Goal: Information Seeking & Learning: Learn about a topic

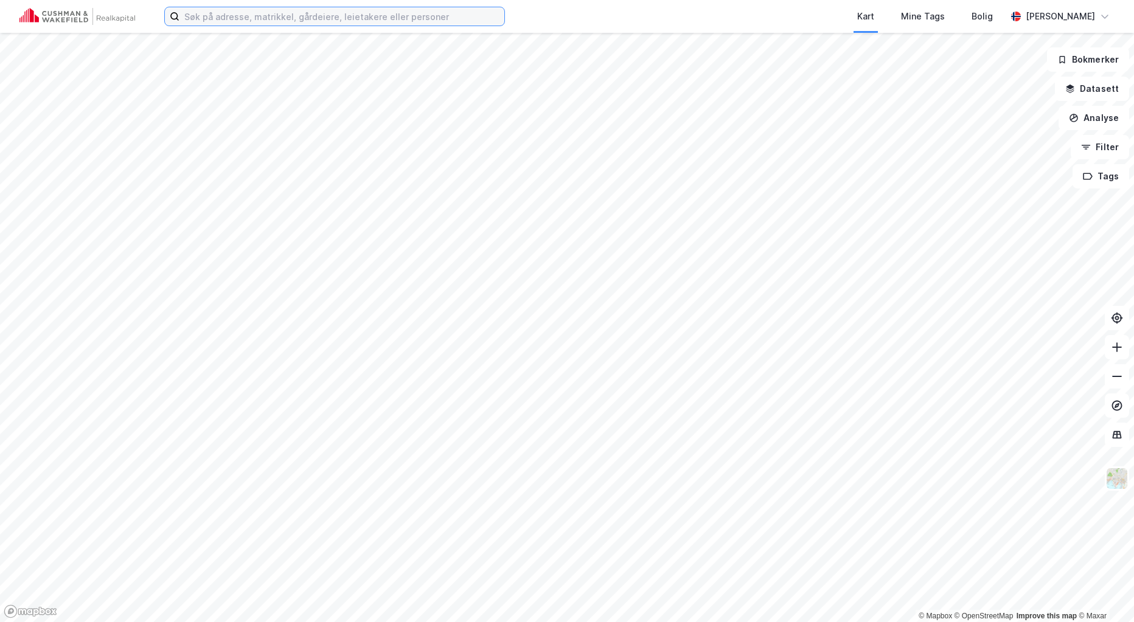
click at [304, 18] on input at bounding box center [341, 16] width 325 height 18
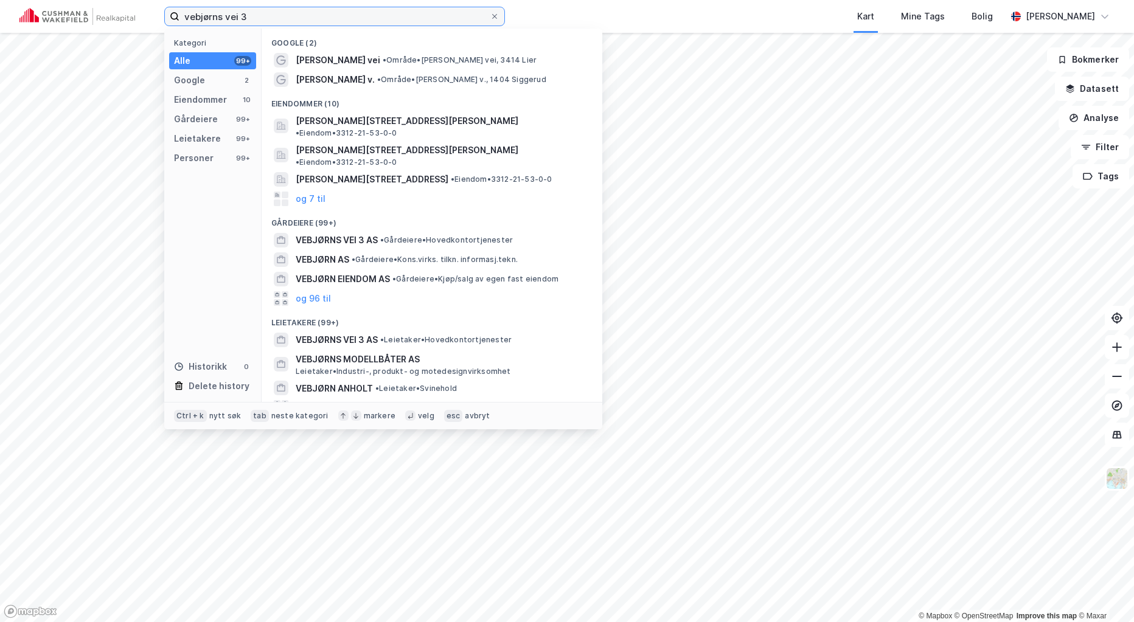
type input "vebjørns vei 3"
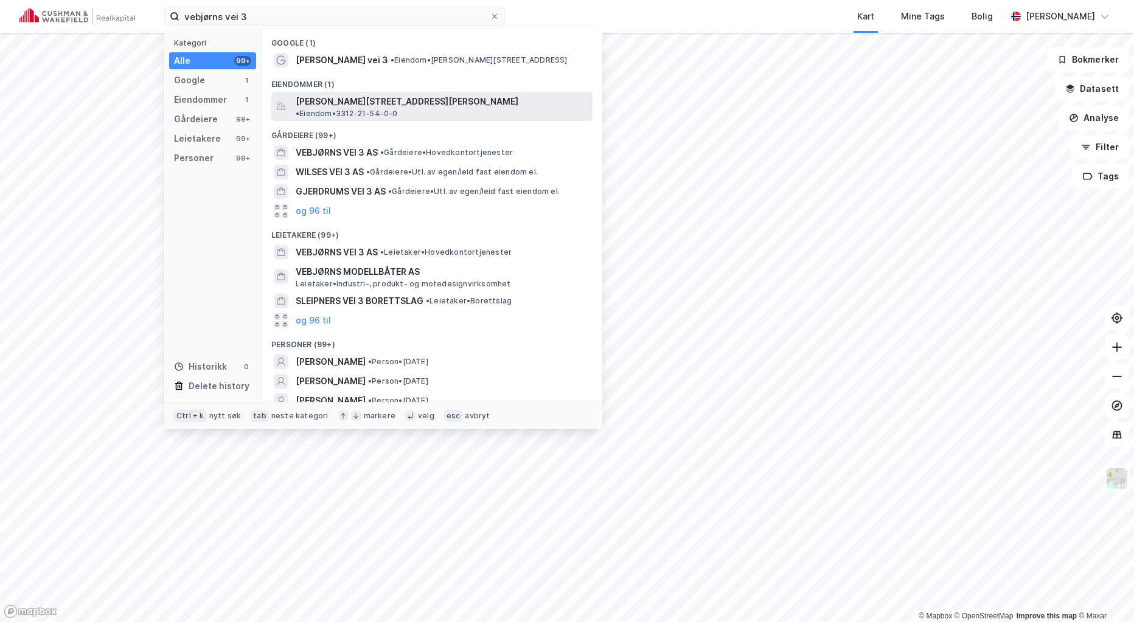
click at [377, 100] on span "[PERSON_NAME][STREET_ADDRESS][PERSON_NAME]" at bounding box center [407, 101] width 223 height 15
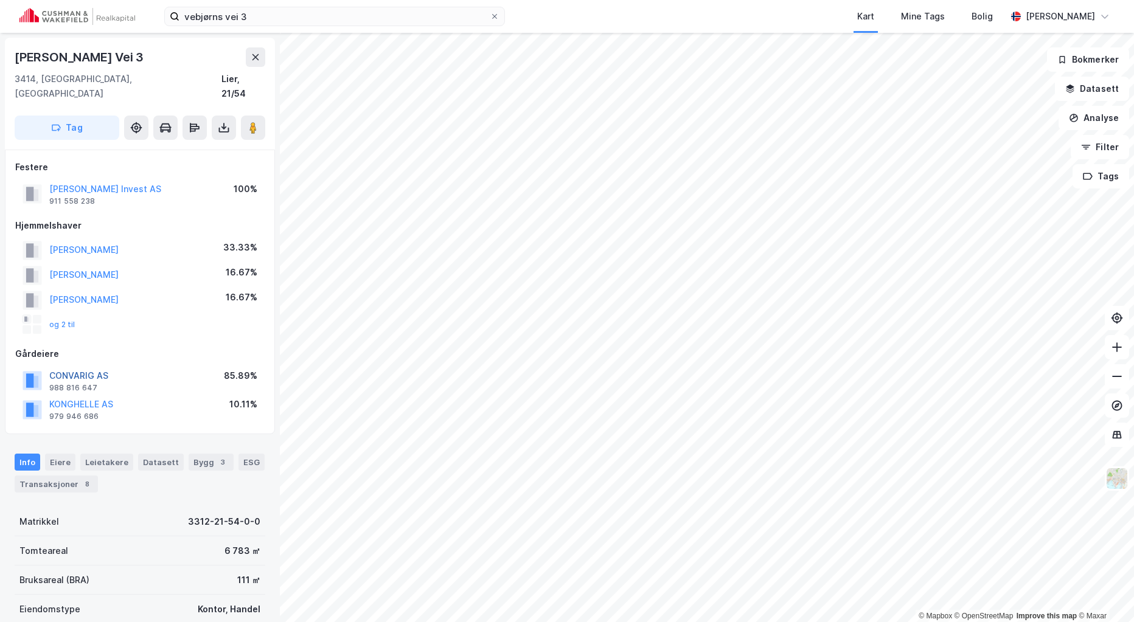
click at [0, 0] on button "CONVARIG AS" at bounding box center [0, 0] width 0 height 0
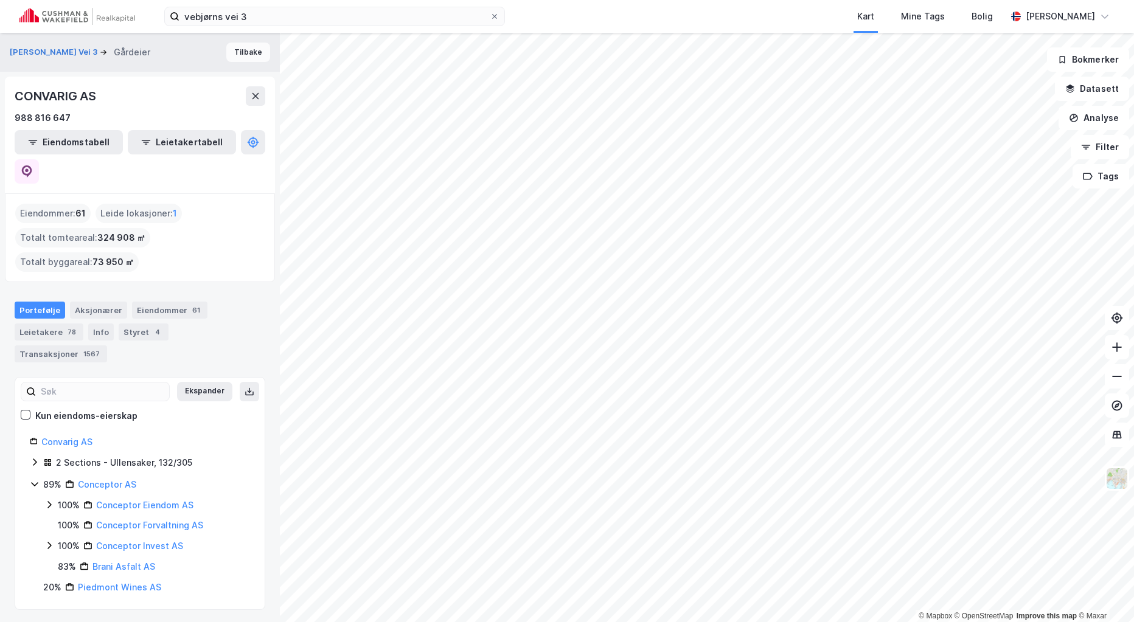
click at [246, 52] on button "Tilbake" at bounding box center [248, 52] width 44 height 19
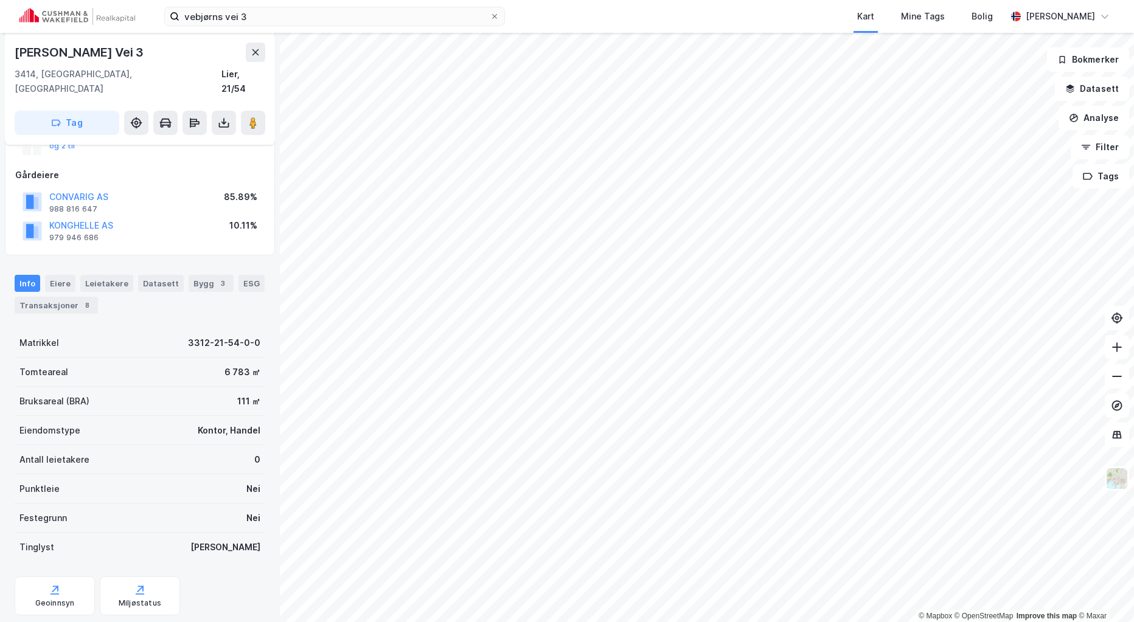
scroll to position [243, 0]
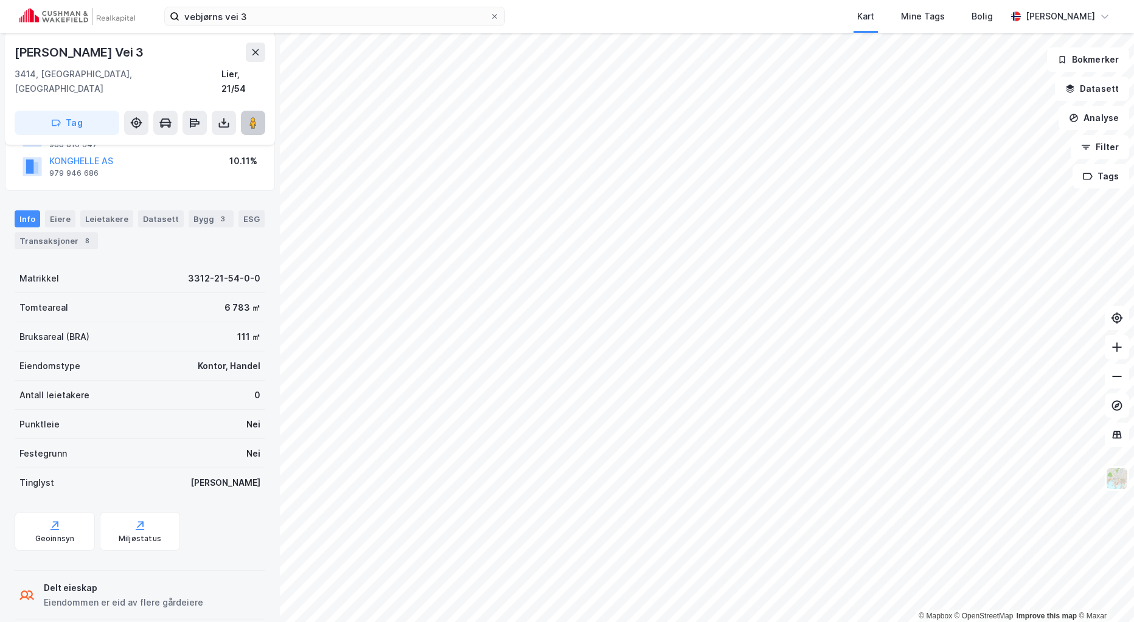
click at [255, 117] on image at bounding box center [252, 123] width 7 height 12
click at [1096, 124] on button "Analyse" at bounding box center [1094, 118] width 71 height 24
click at [976, 144] on div "Tegn område" at bounding box center [988, 144] width 106 height 10
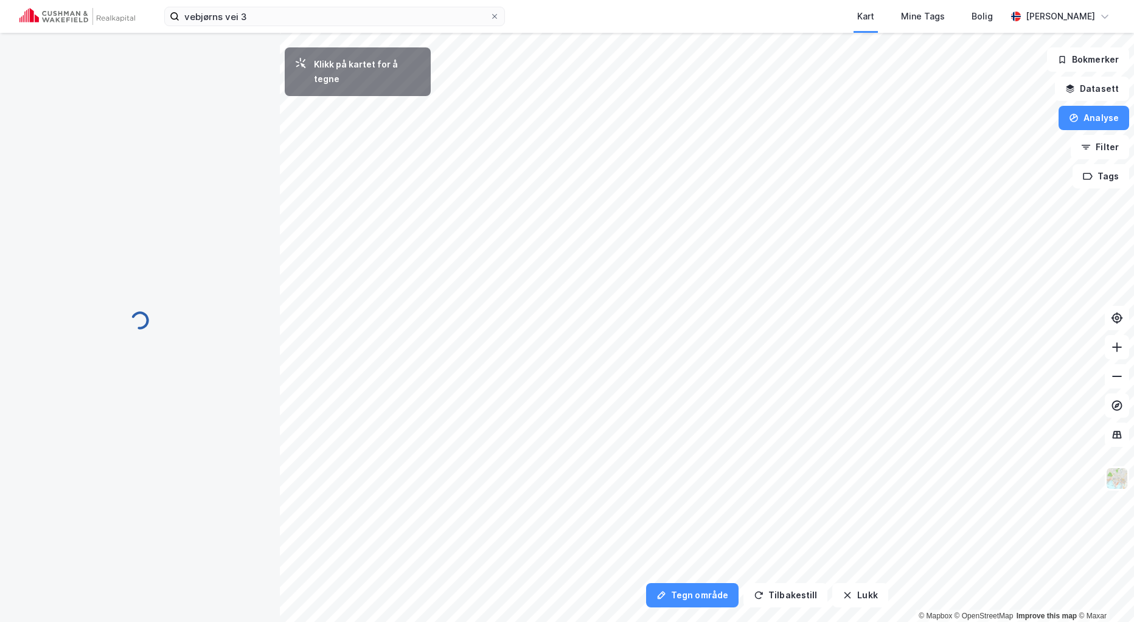
scroll to position [0, 0]
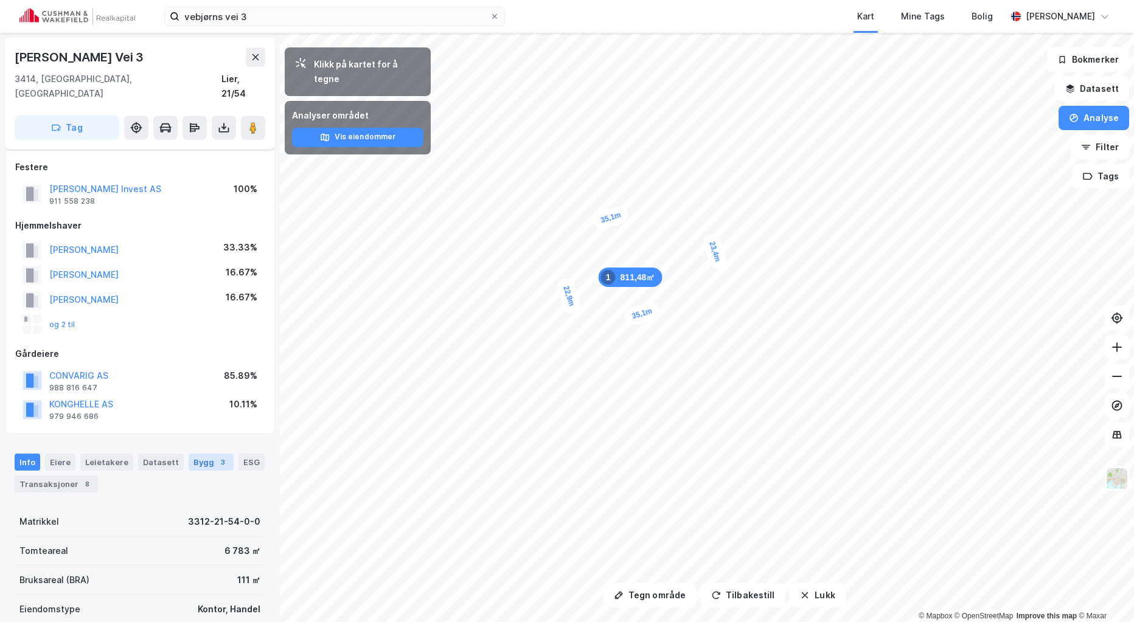
click at [217, 456] on div "3" at bounding box center [223, 462] width 12 height 12
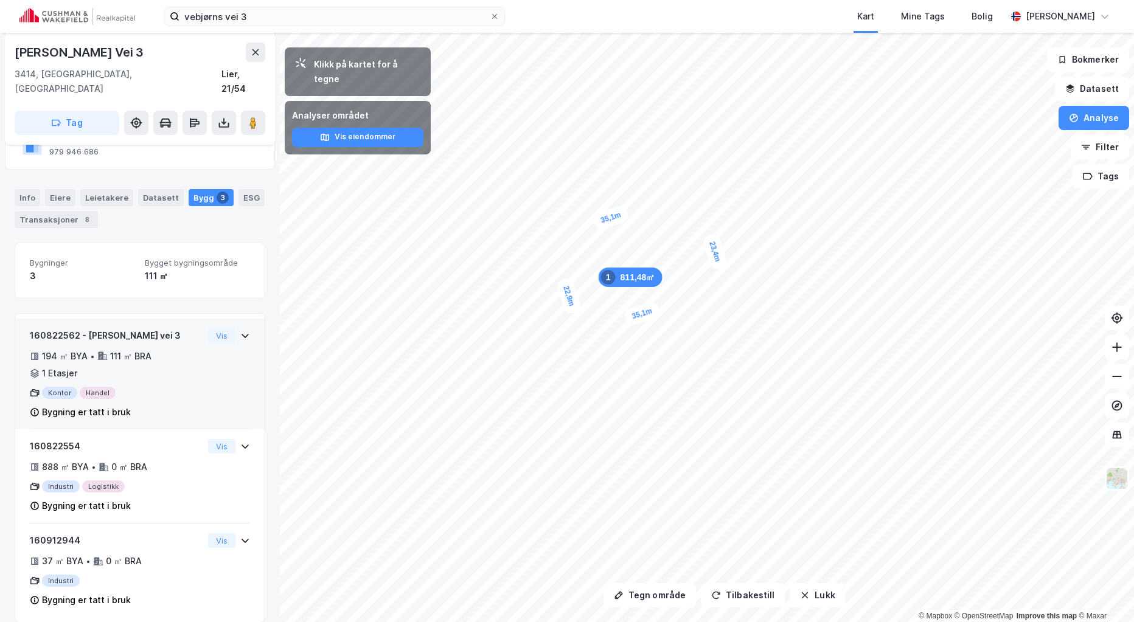
scroll to position [265, 0]
click at [174, 386] on div "Kontor Handel" at bounding box center [116, 392] width 173 height 12
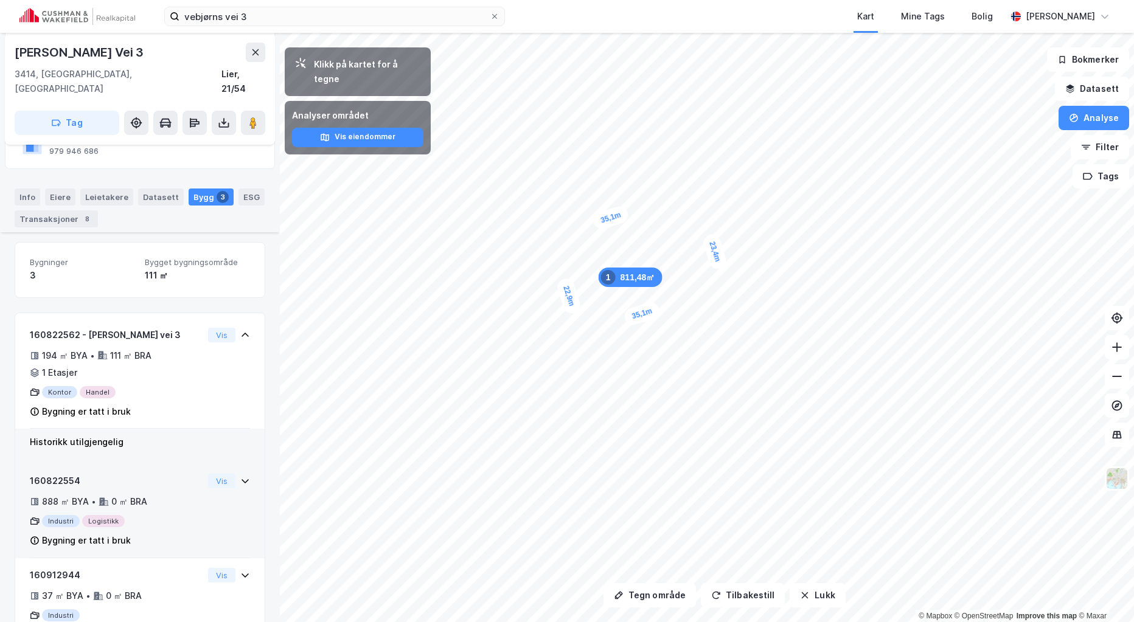
scroll to position [301, 0]
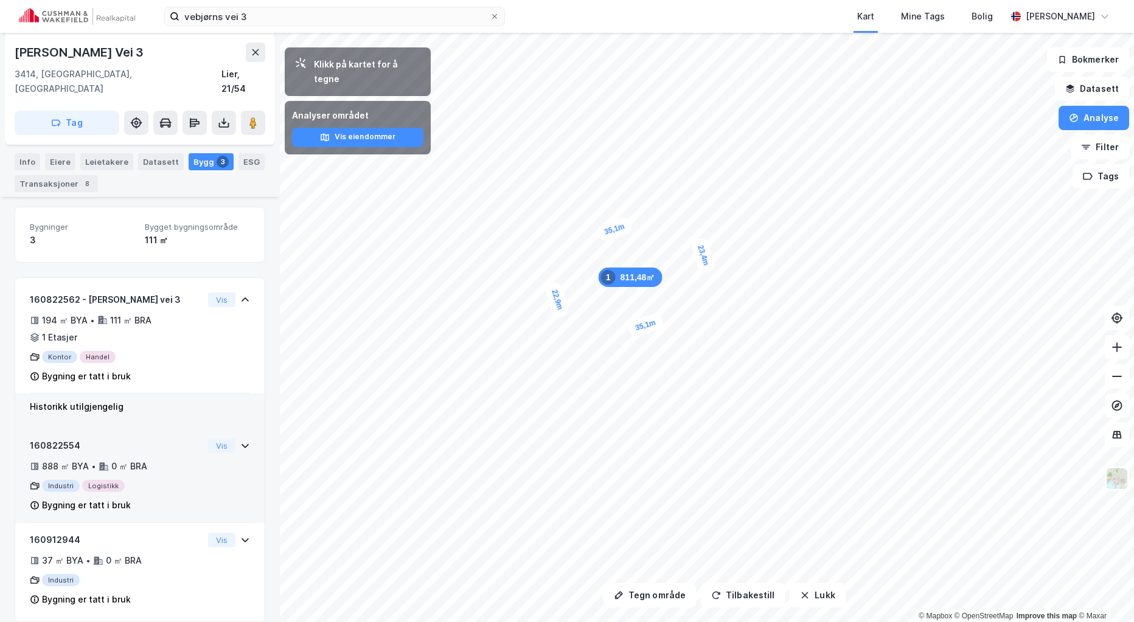
drag, startPoint x: 638, startPoint y: 287, endPoint x: 641, endPoint y: 278, distance: 9.0
click at [641, 278] on div "811,48㎡ 1" at bounding box center [631, 277] width 64 height 19
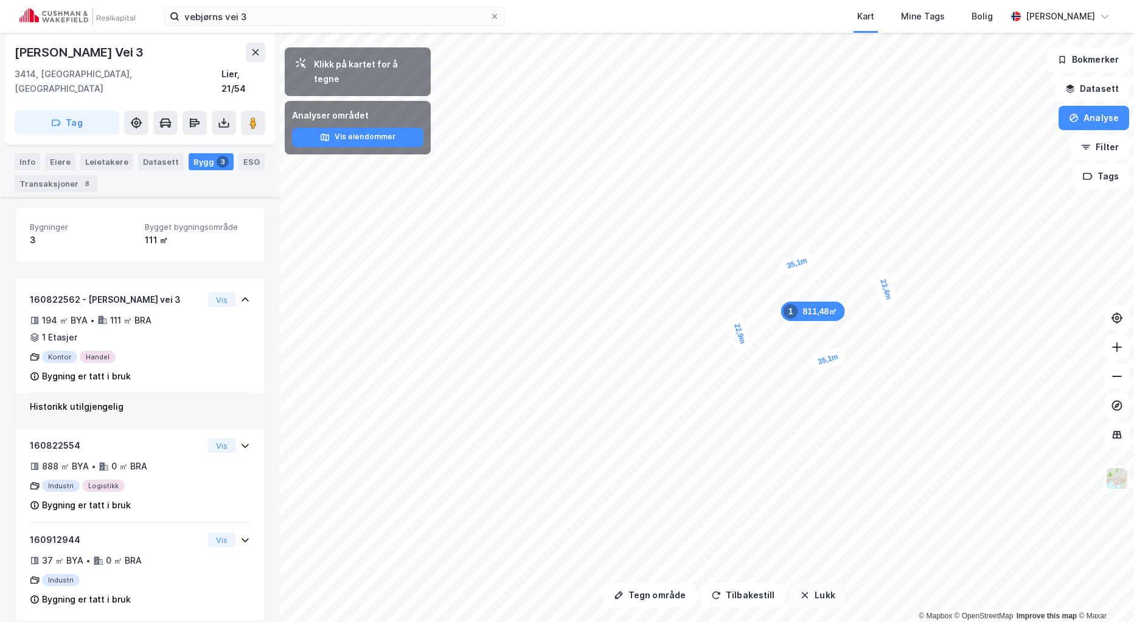
click at [826, 601] on button "Lukk" at bounding box center [817, 595] width 55 height 24
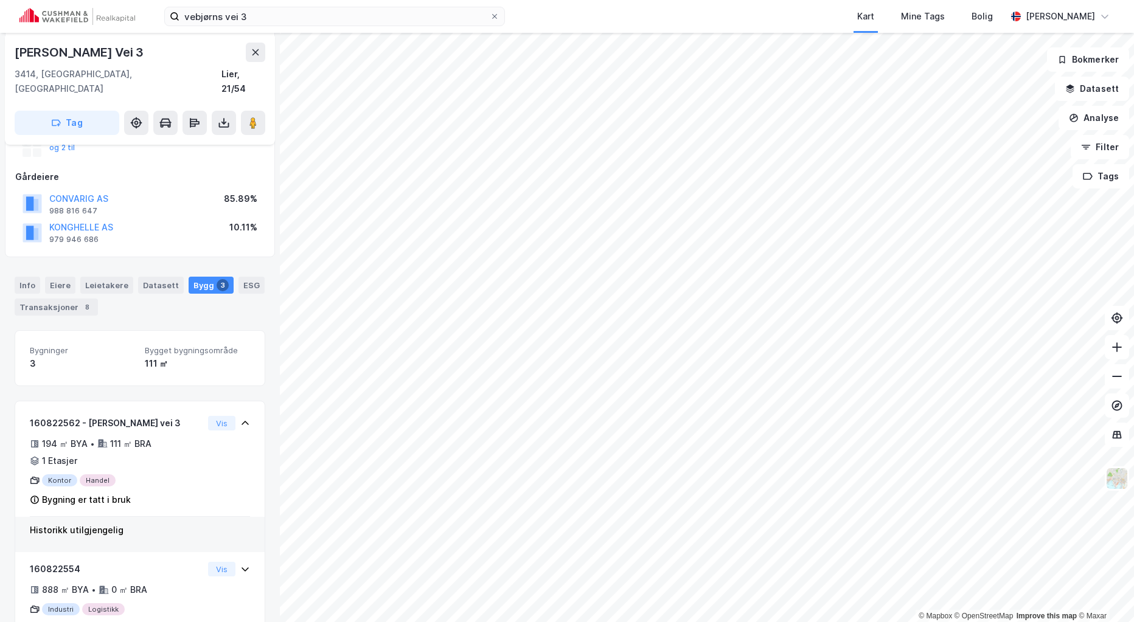
scroll to position [243, 0]
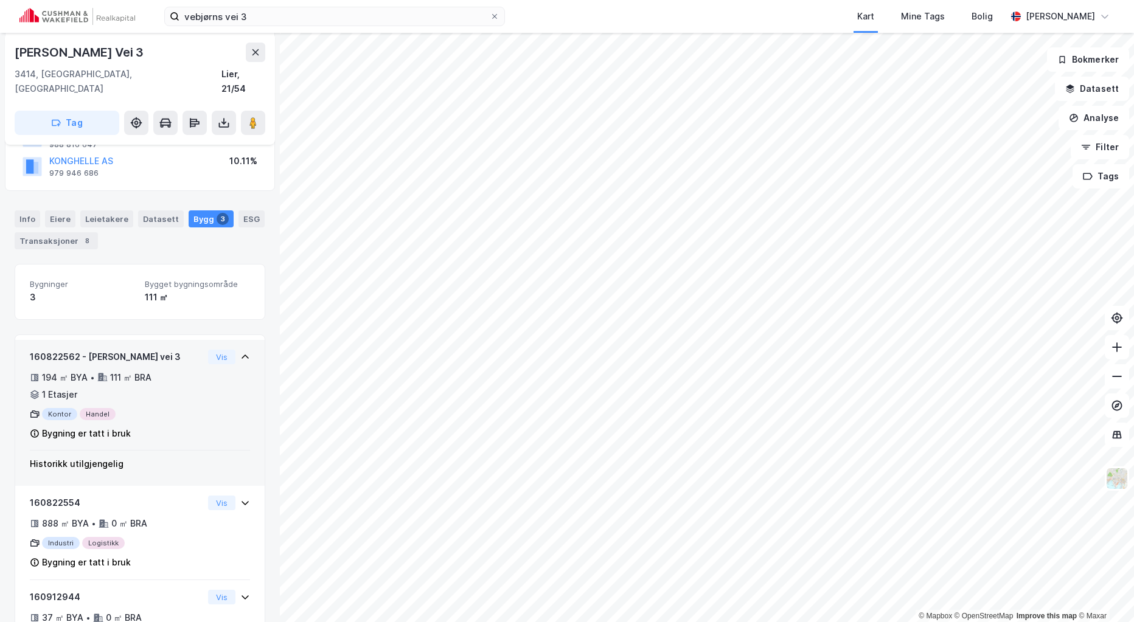
click at [100, 372] on icon at bounding box center [102, 377] width 10 height 10
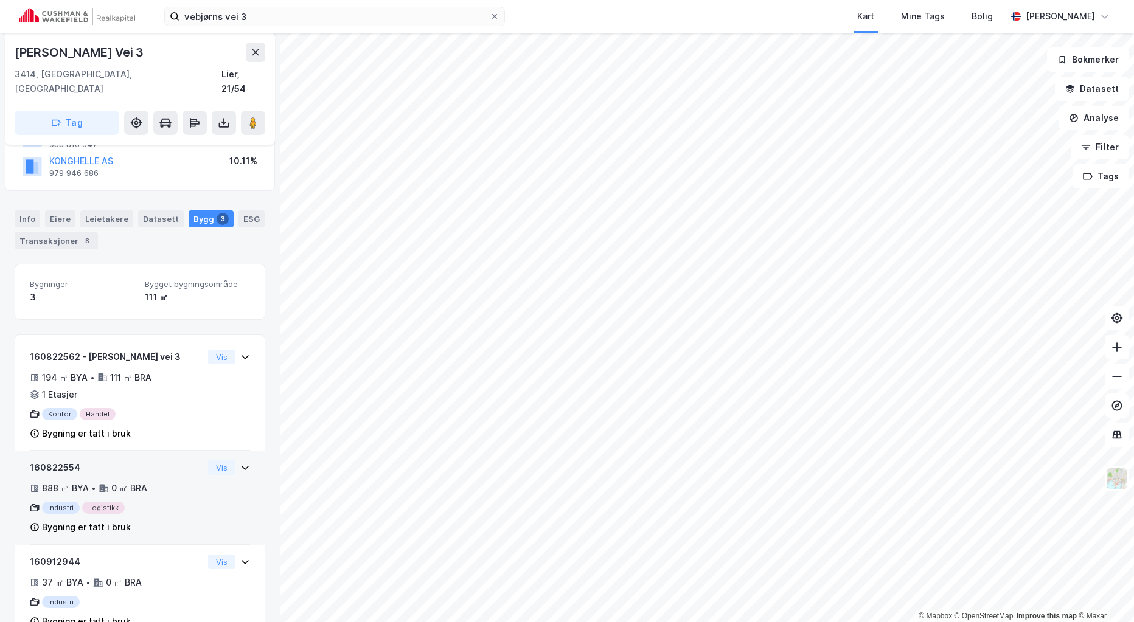
click at [151, 481] on div "888 ㎡ BYA • 0 ㎡ BRA" at bounding box center [116, 488] width 173 height 15
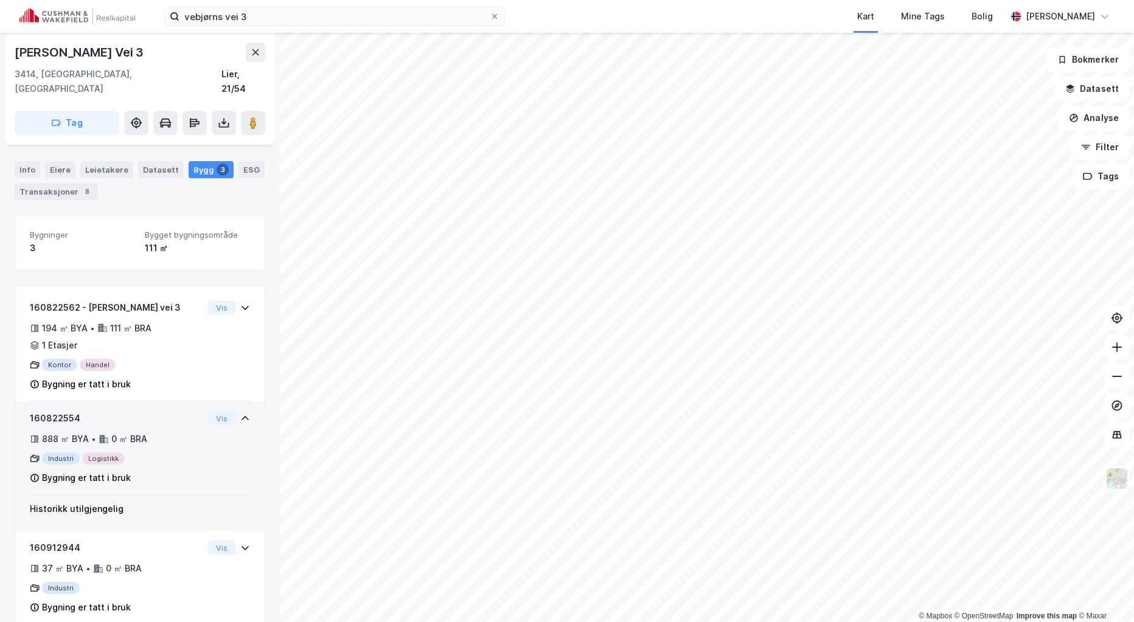
scroll to position [301, 0]
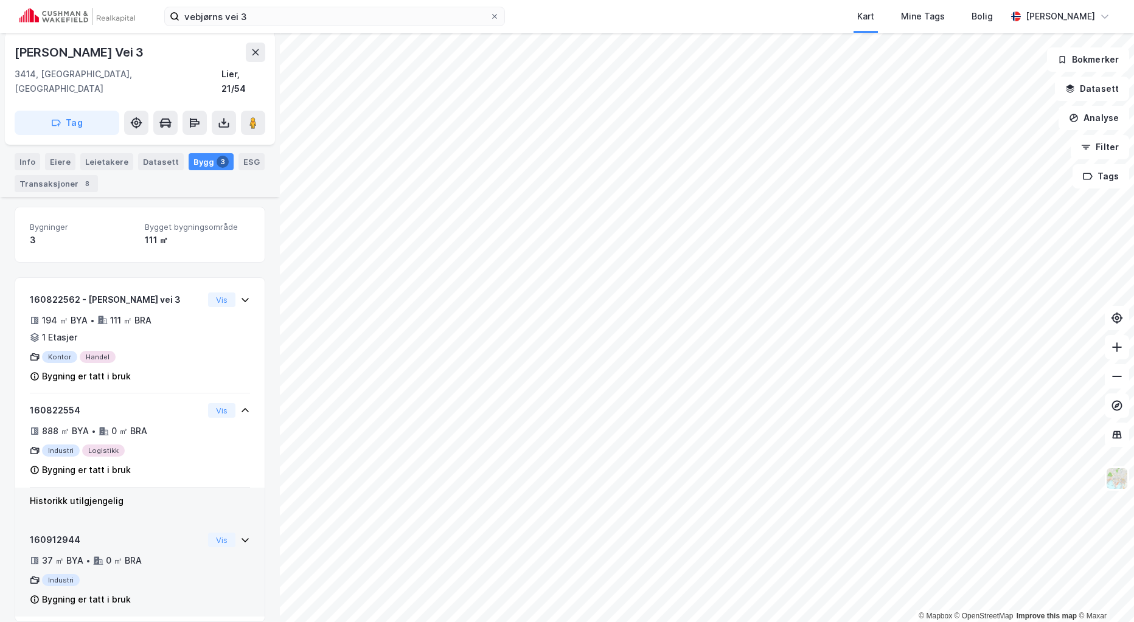
click at [61, 574] on div "Industri" at bounding box center [116, 580] width 173 height 12
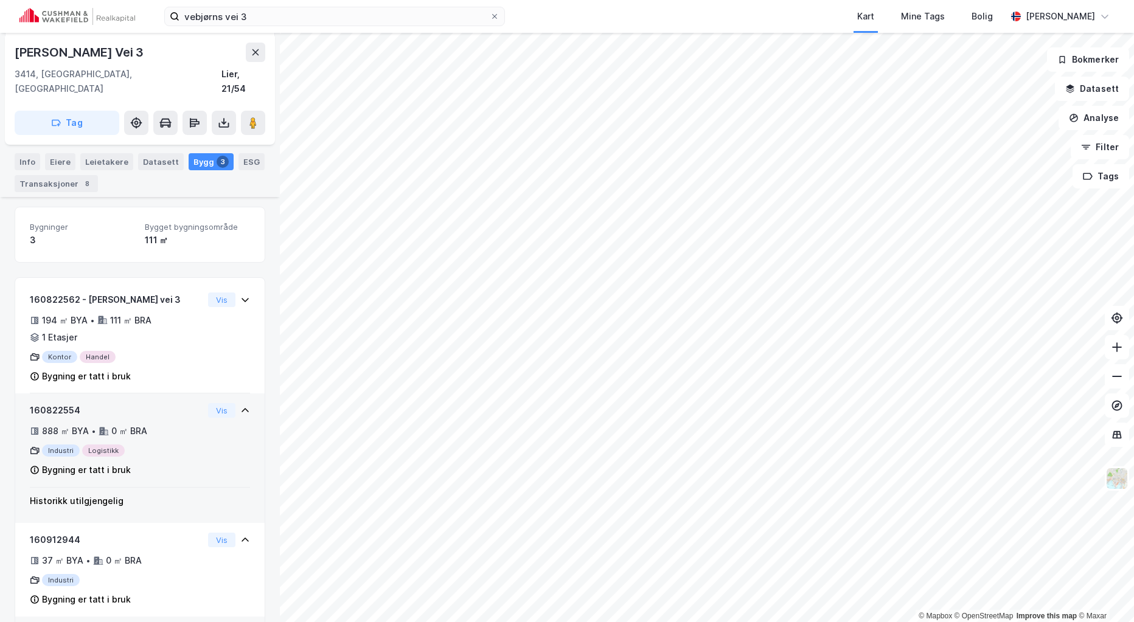
click at [109, 447] on div "160822554 888 ㎡ BYA • 0 ㎡ BRA Industri Logistikk Bygning er tatt i bruk" at bounding box center [116, 440] width 173 height 74
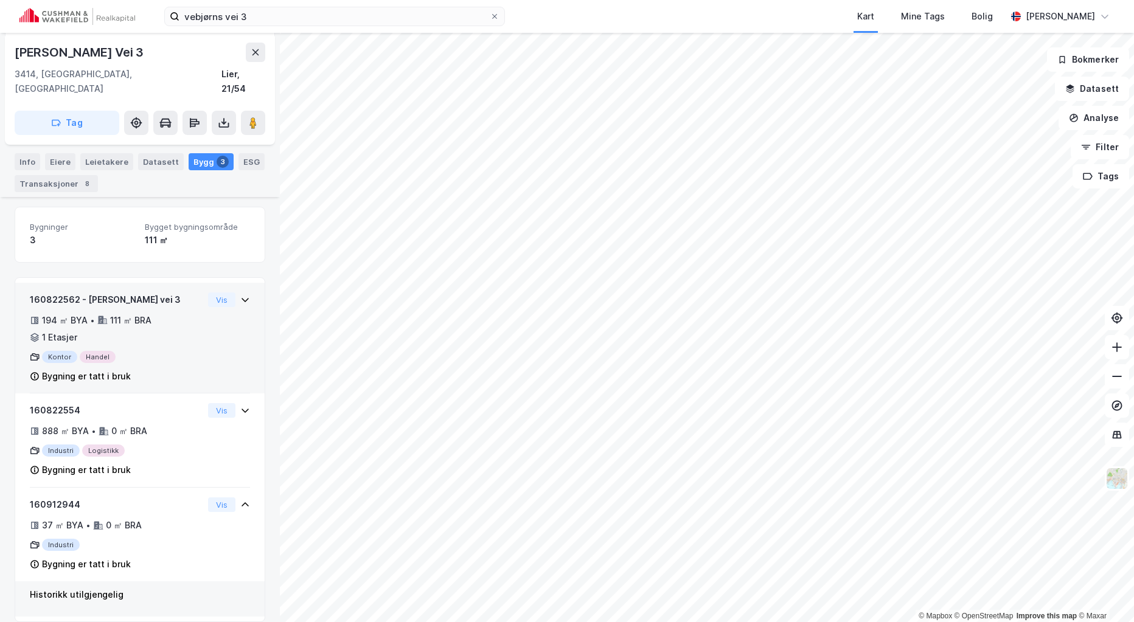
click at [123, 333] on div "160822562 - [PERSON_NAME] vei 3 194 ㎡ BYA • 111 ㎡ BRA • 1 Etasjer Kontor Handel…" at bounding box center [116, 338] width 173 height 91
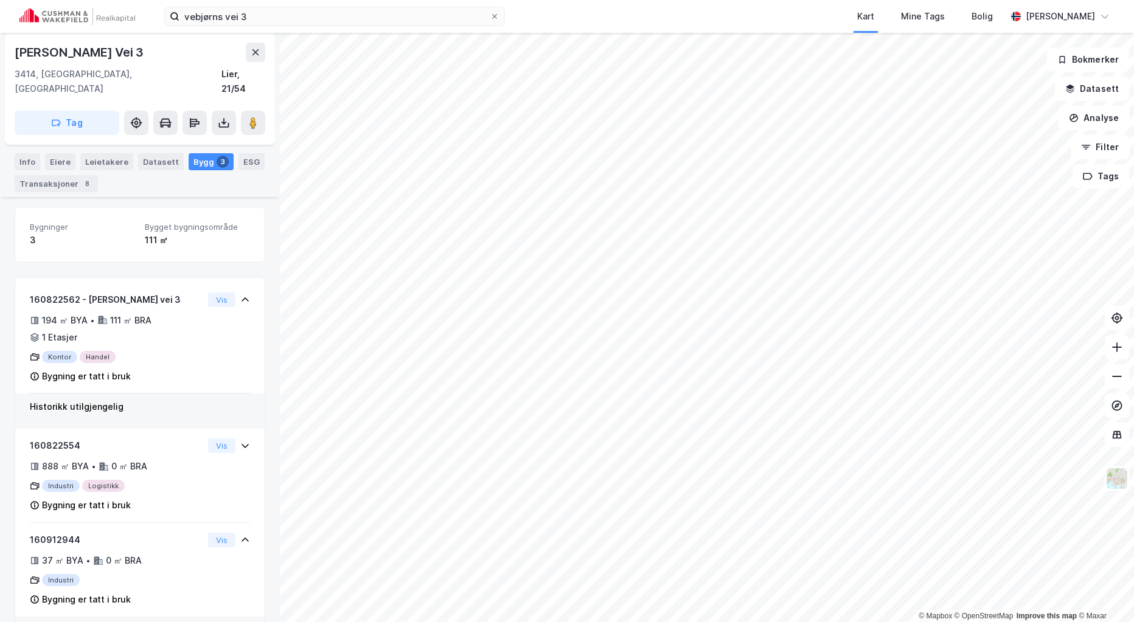
scroll to position [336, 0]
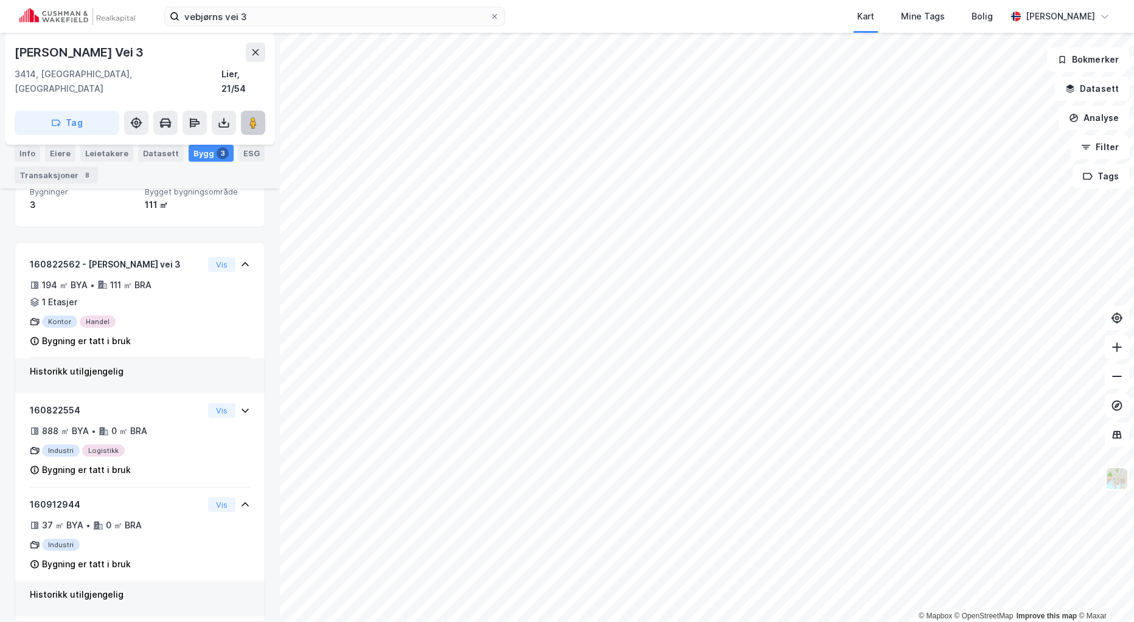
click at [250, 116] on button at bounding box center [253, 123] width 24 height 24
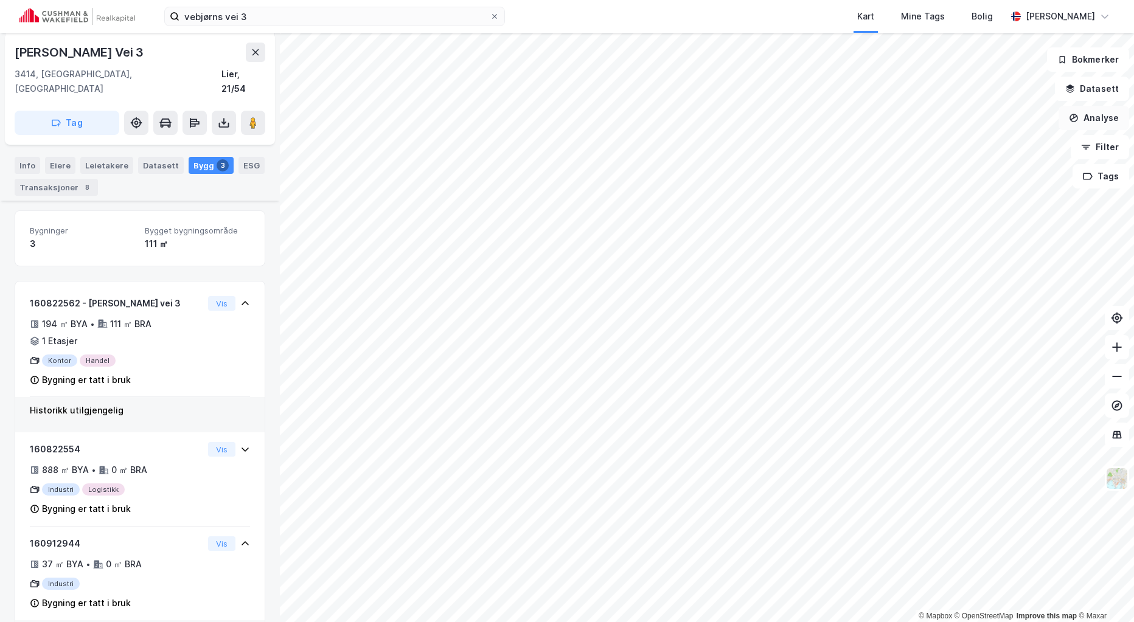
click at [1095, 120] on button "Analyse" at bounding box center [1094, 118] width 71 height 24
click at [971, 148] on div "Tegn område" at bounding box center [988, 144] width 106 height 10
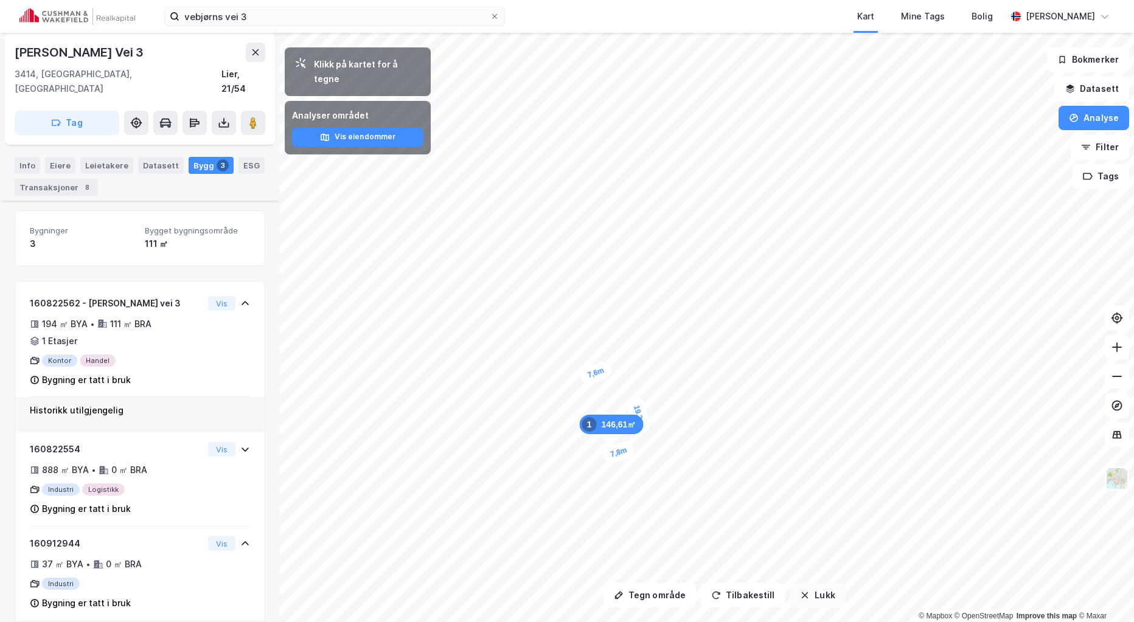
click at [802, 593] on icon "button" at bounding box center [805, 596] width 10 height 10
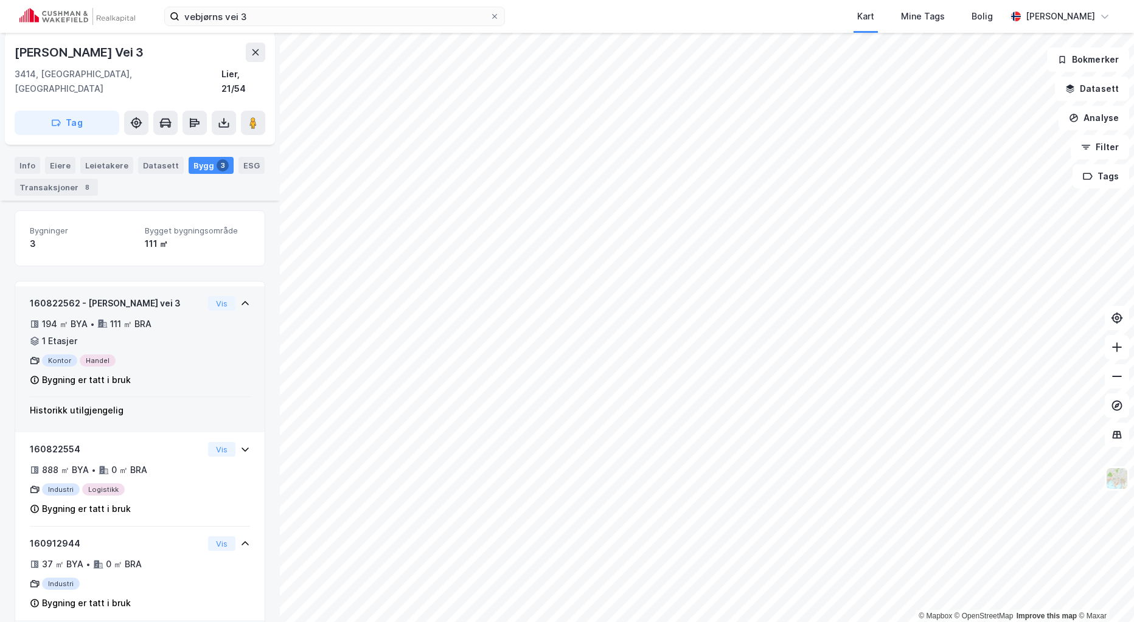
scroll to position [336, 0]
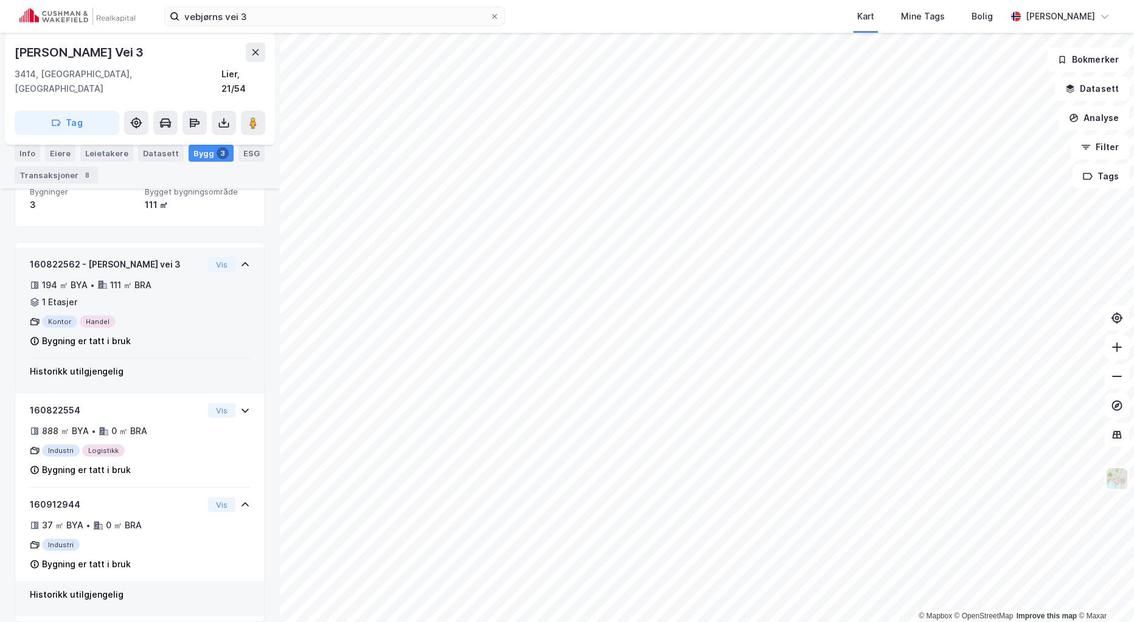
click at [136, 316] on div "160822562 - [PERSON_NAME] vei 3 194 ㎡ BYA • 111 ㎡ BRA • 1 Etasjer Kontor Handel…" at bounding box center [116, 302] width 173 height 91
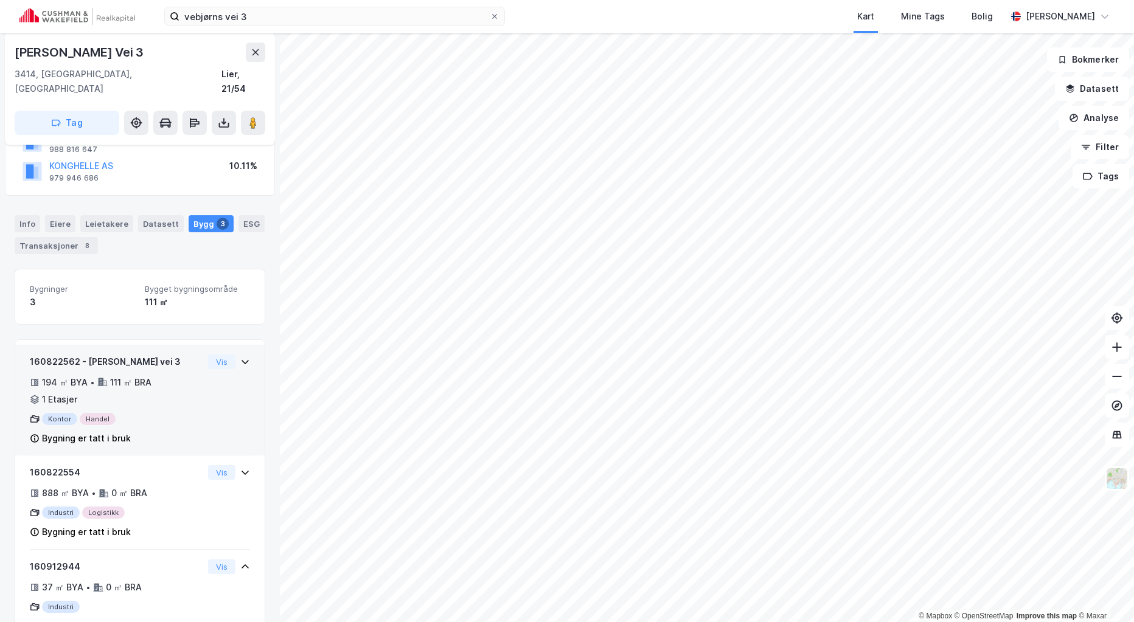
scroll to position [240, 0]
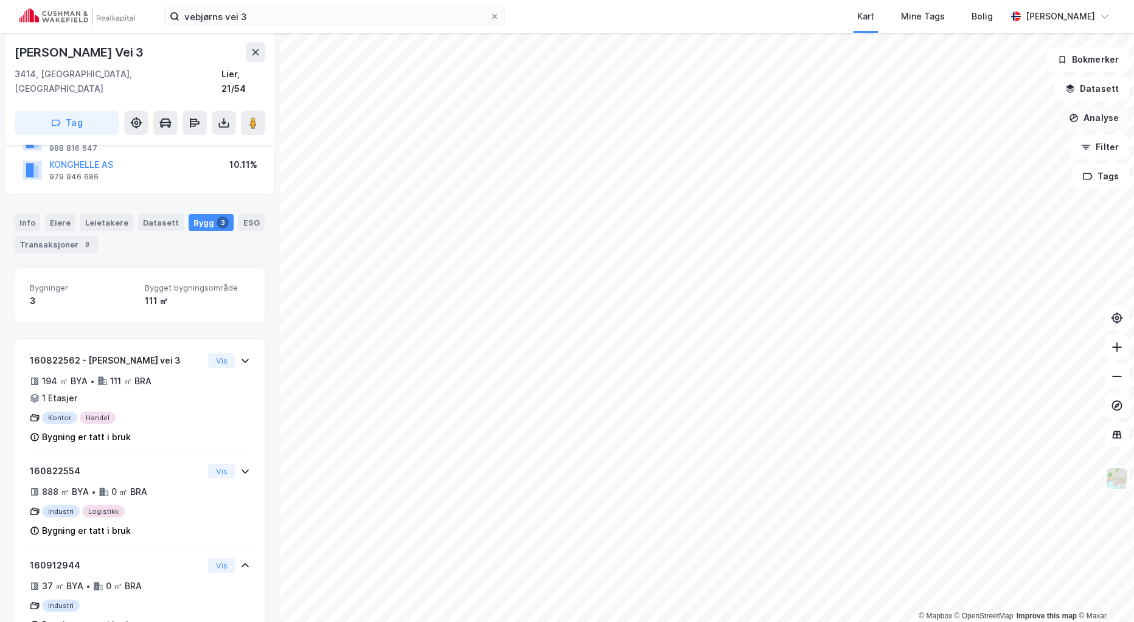
click at [1098, 117] on button "Analyse" at bounding box center [1094, 118] width 71 height 24
click at [978, 147] on div "Tegn område" at bounding box center [988, 144] width 106 height 10
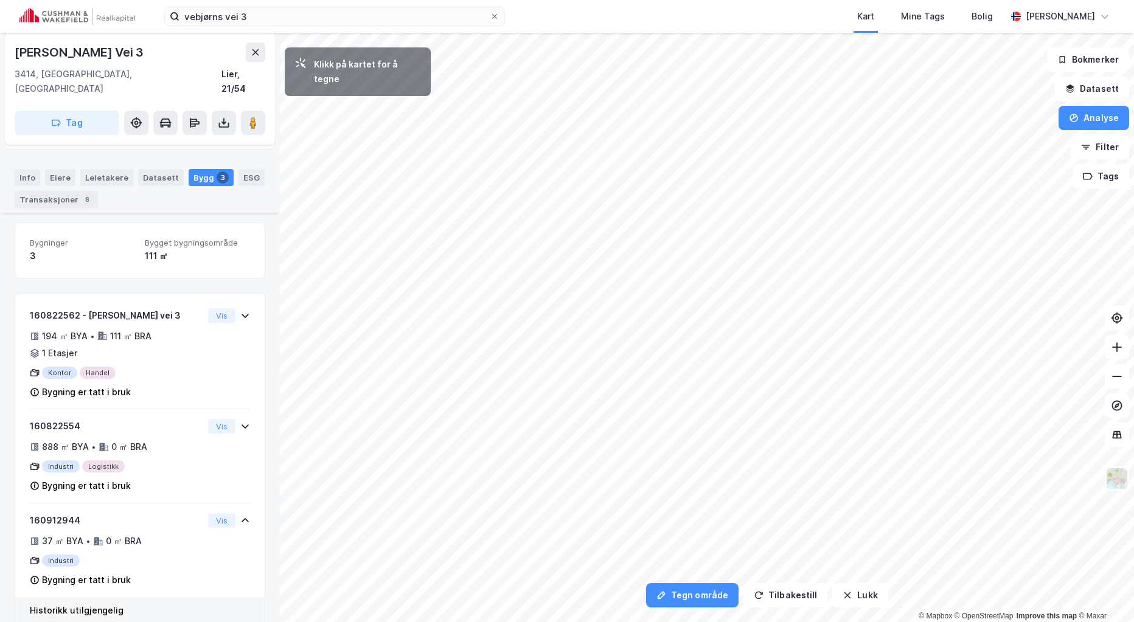
scroll to position [301, 0]
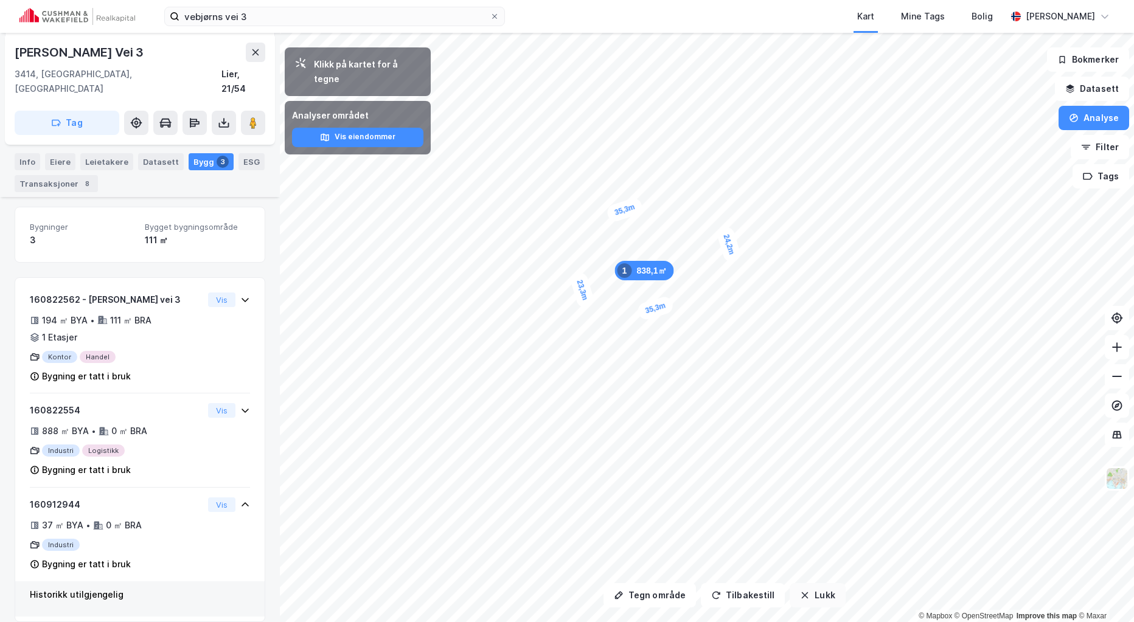
click at [809, 596] on button "Lukk" at bounding box center [817, 595] width 55 height 24
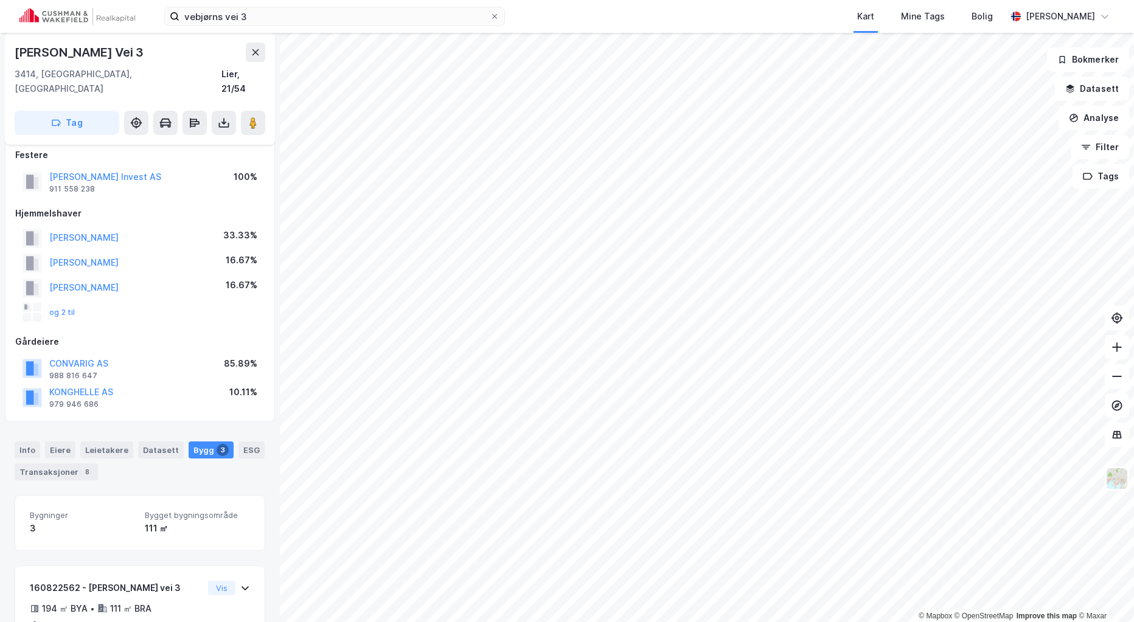
scroll to position [0, 0]
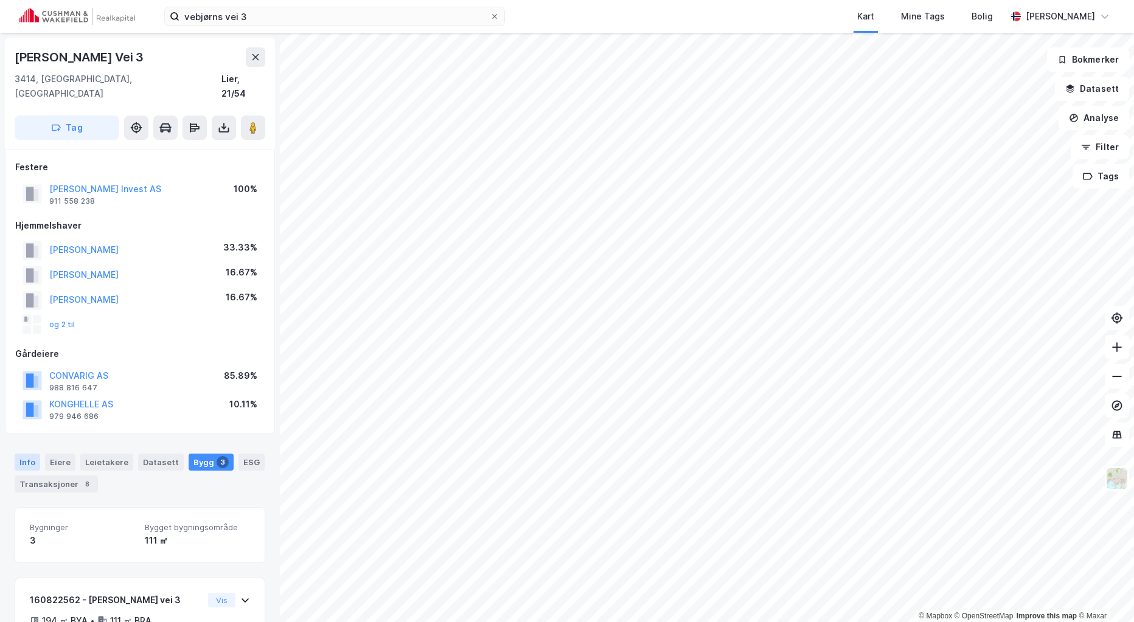
click at [16, 454] on div "Info" at bounding box center [28, 462] width 26 height 17
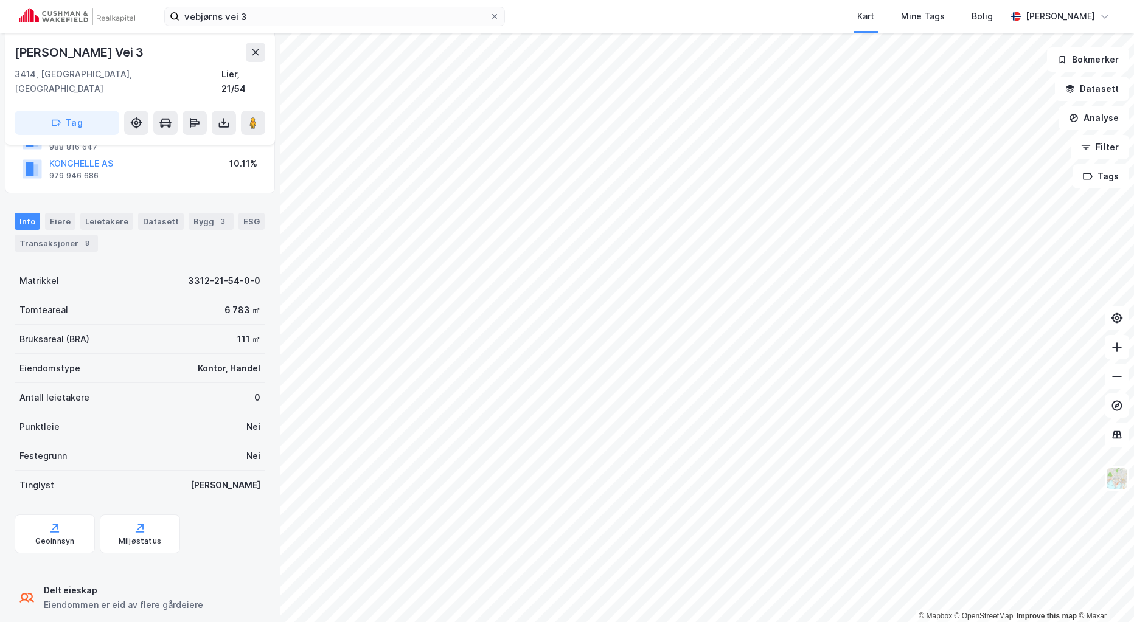
scroll to position [246, 0]
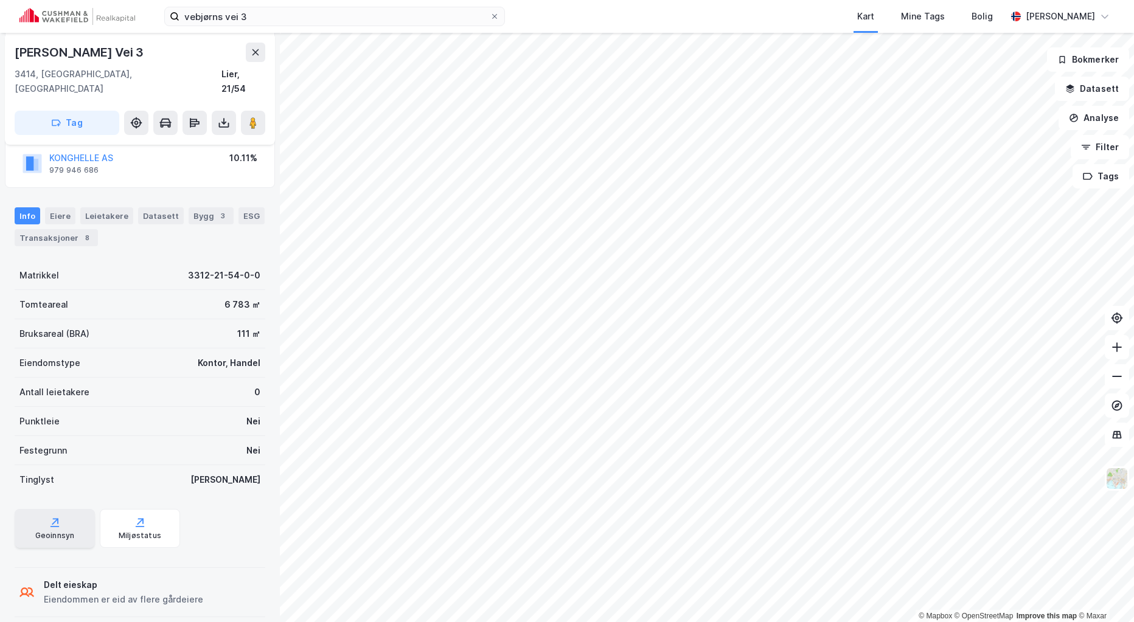
click at [57, 517] on icon at bounding box center [55, 523] width 12 height 12
click at [1086, 115] on button "Analyse" at bounding box center [1094, 118] width 71 height 24
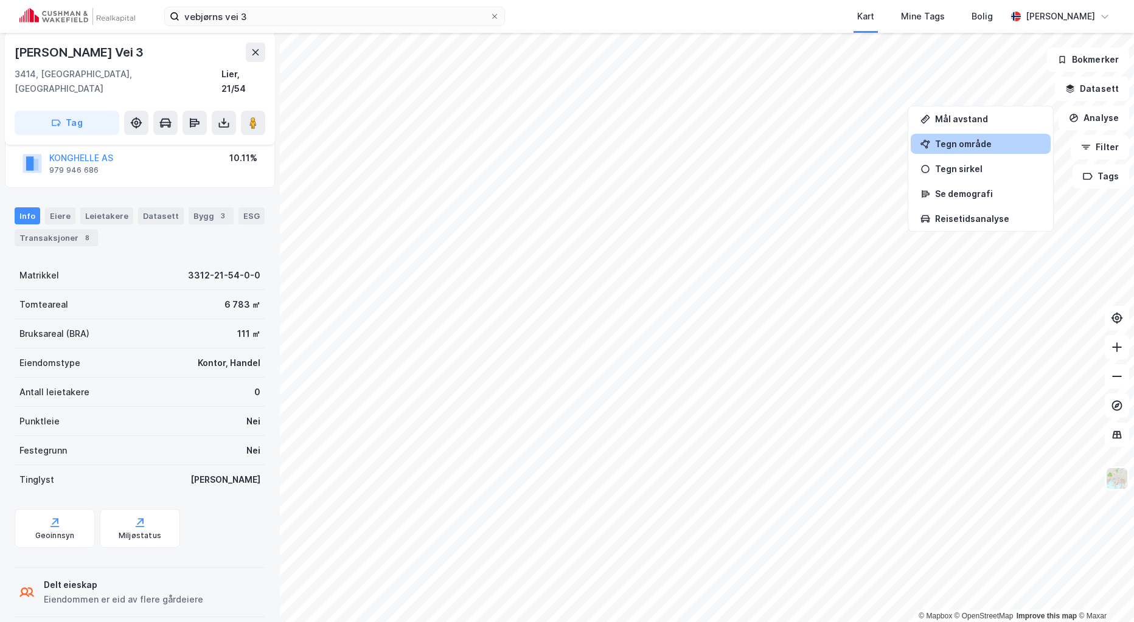
click at [973, 141] on div "Tegn område" at bounding box center [988, 144] width 106 height 10
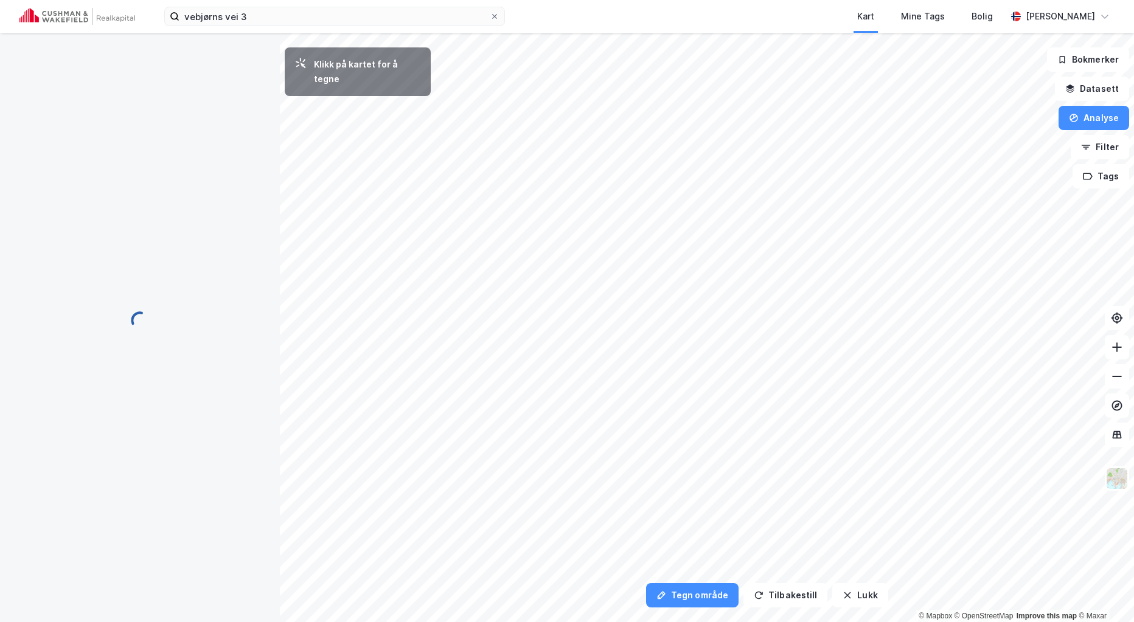
scroll to position [0, 0]
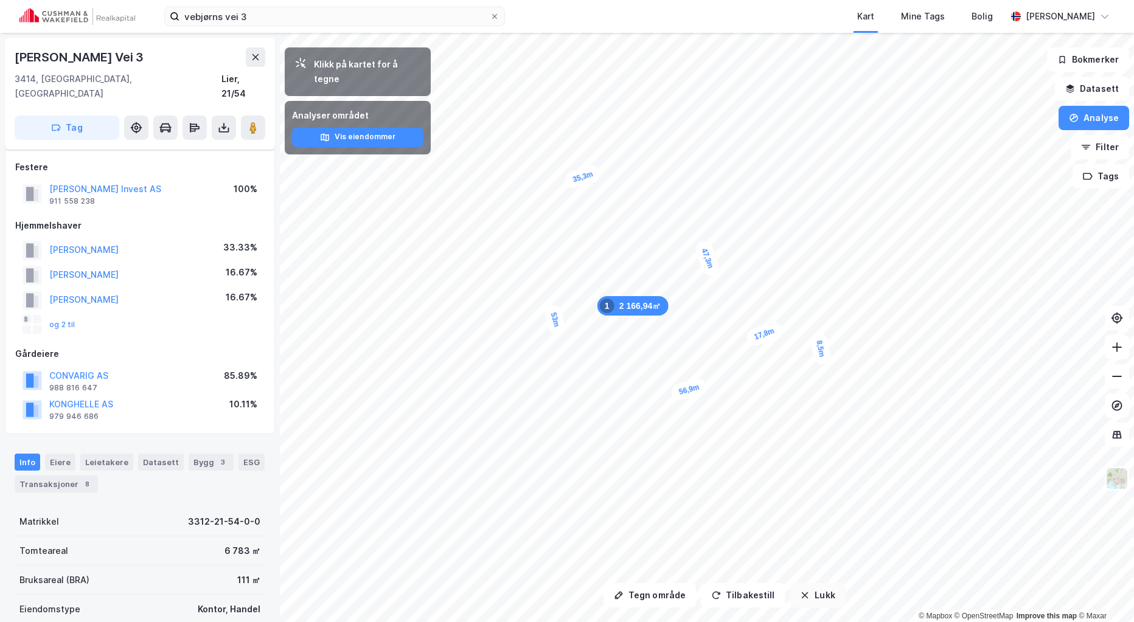
click at [819, 599] on button "Lukk" at bounding box center [817, 595] width 55 height 24
